Goal: Transaction & Acquisition: Purchase product/service

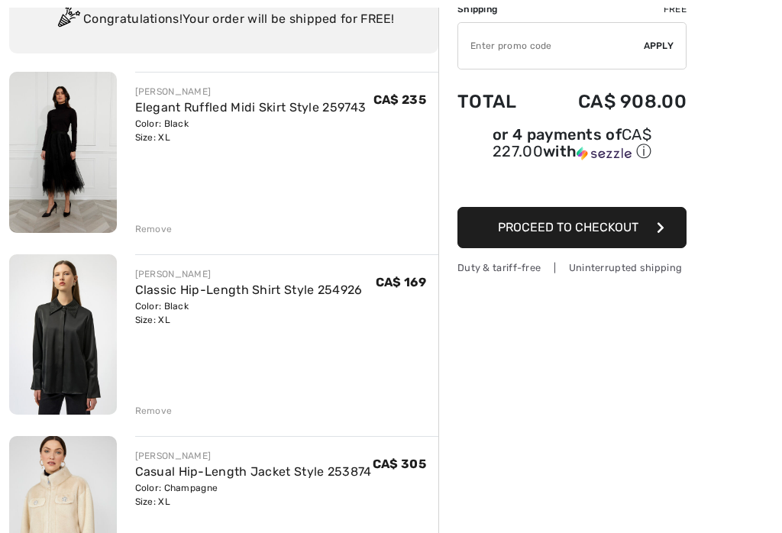
scroll to position [140, 0]
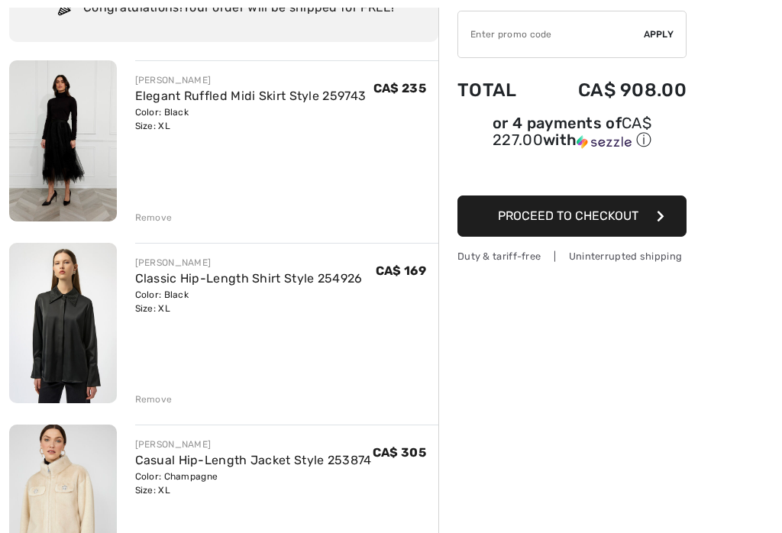
click at [170, 397] on div "Remove" at bounding box center [153, 400] width 37 height 14
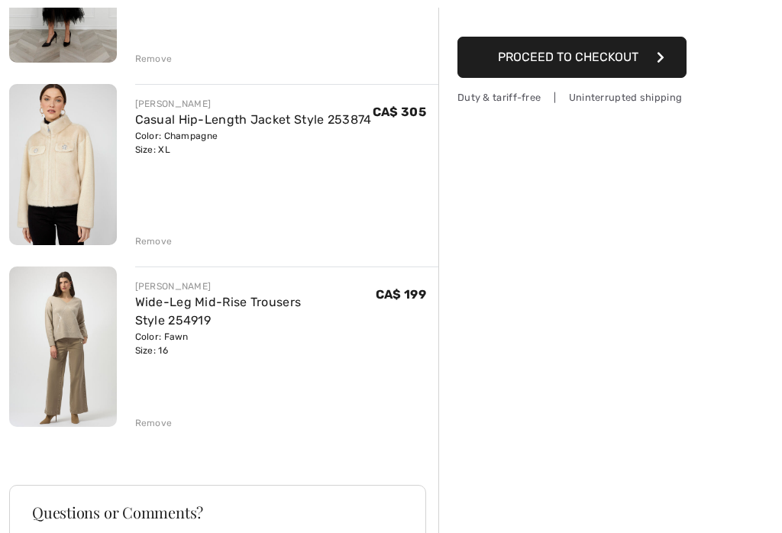
scroll to position [299, 0]
click at [181, 426] on div "Remove" at bounding box center [287, 421] width 304 height 17
click at [171, 422] on div "Remove" at bounding box center [287, 421] width 304 height 17
click at [170, 436] on div "FRANK LYMAN Elegant Ruffled Midi Skirt Style 259743 Color: Black Size: XL Final…" at bounding box center [223, 381] width 429 height 961
click at [177, 436] on div "FRANK LYMAN Elegant Ruffled Midi Skirt Style 259743 Color: Black Size: XL Final…" at bounding box center [223, 381] width 429 height 961
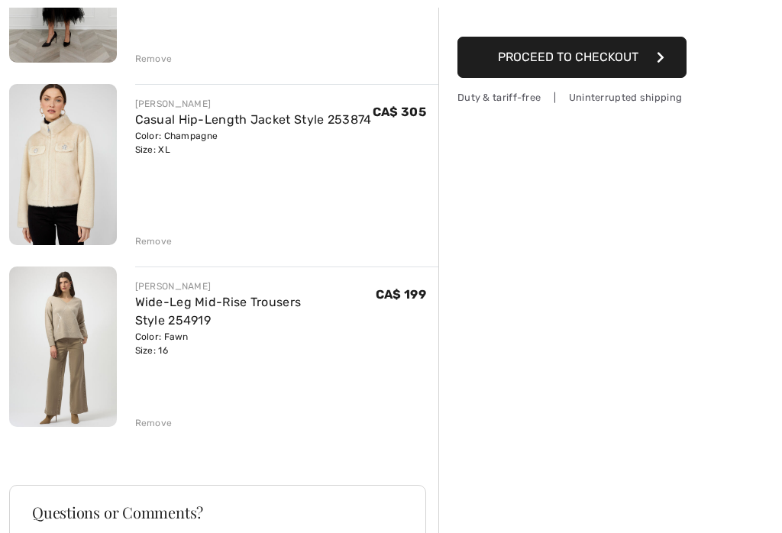
click at [170, 429] on div "Remove" at bounding box center [153, 423] width 37 height 14
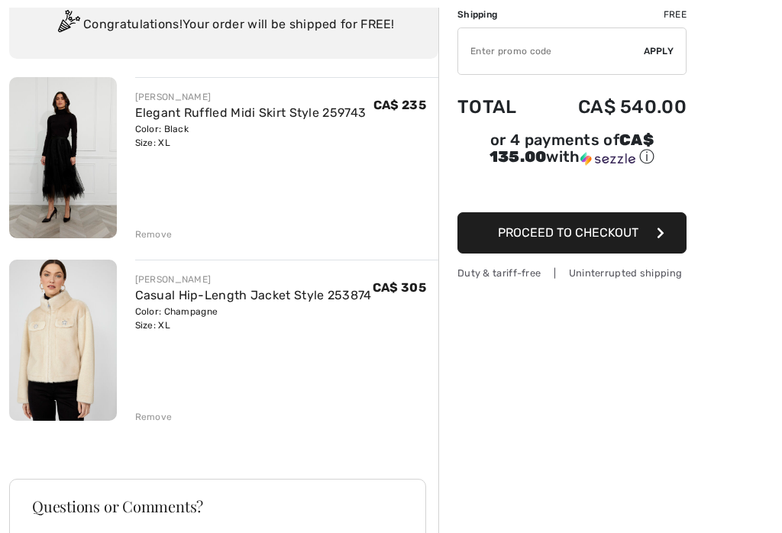
scroll to position [123, 0]
click at [47, 194] on img at bounding box center [63, 157] width 108 height 161
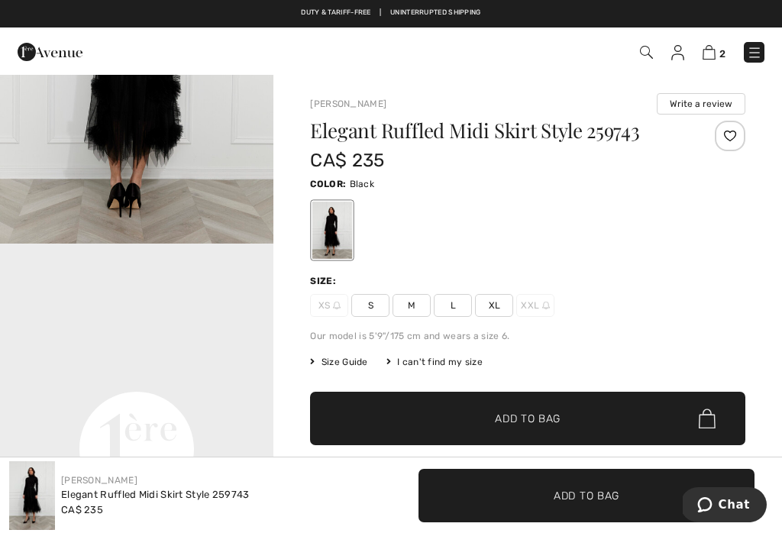
scroll to position [756, 0]
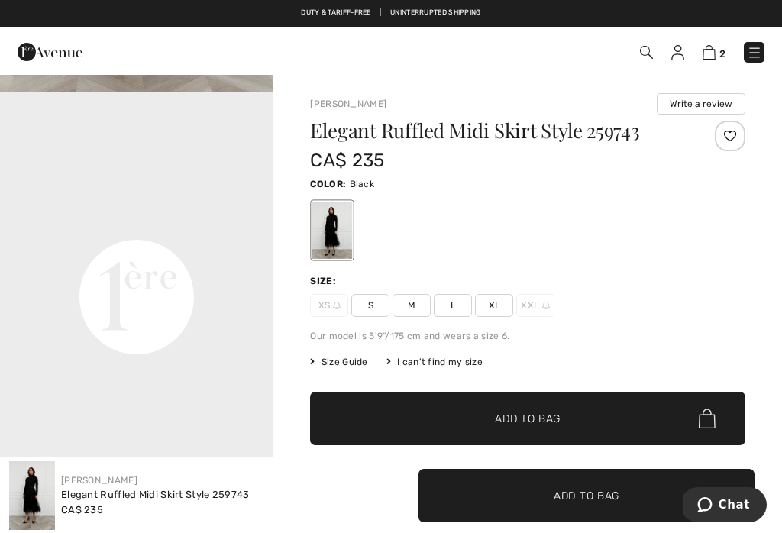
checkbox input "true"
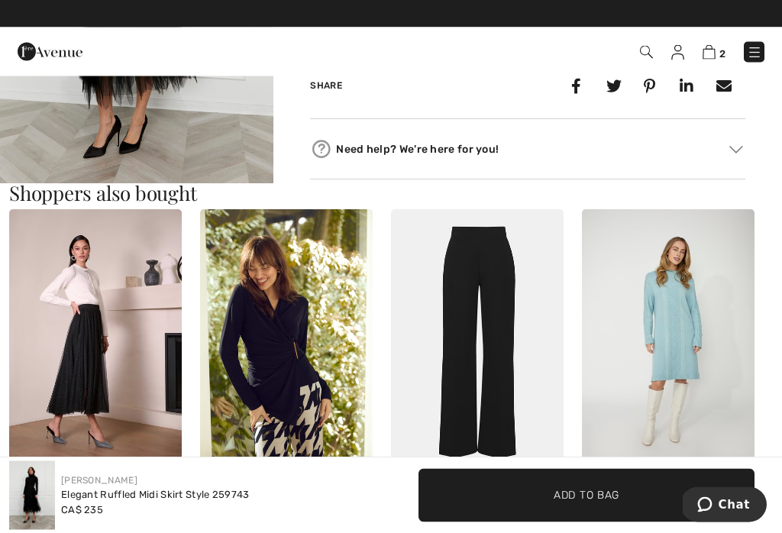
scroll to position [708, 0]
